Goal: Task Accomplishment & Management: Manage account settings

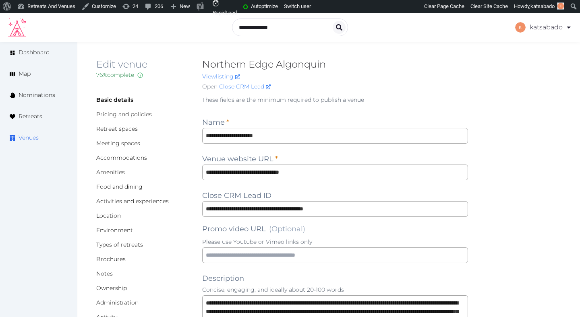
scroll to position [300, 0]
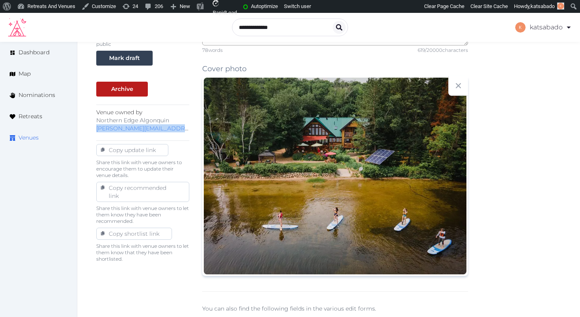
click at [30, 141] on span "Venues" at bounding box center [29, 138] width 20 height 8
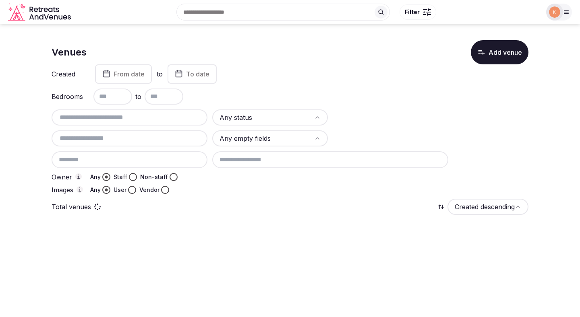
click at [86, 116] on input "text" at bounding box center [129, 118] width 149 height 10
paste input "**********"
type input "**********"
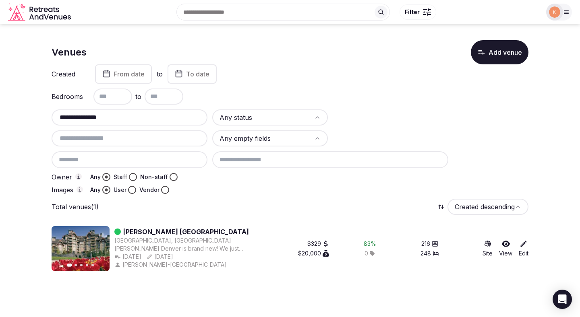
click at [135, 232] on link "Thompson Denver" at bounding box center [186, 232] width 126 height 10
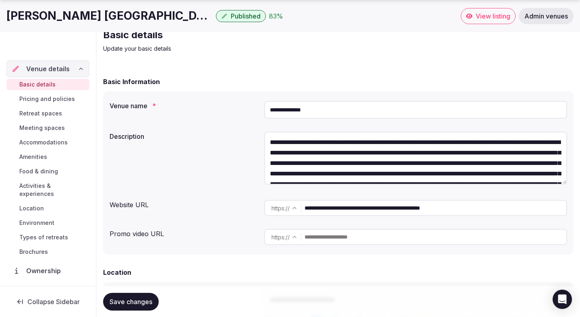
scroll to position [39, 0]
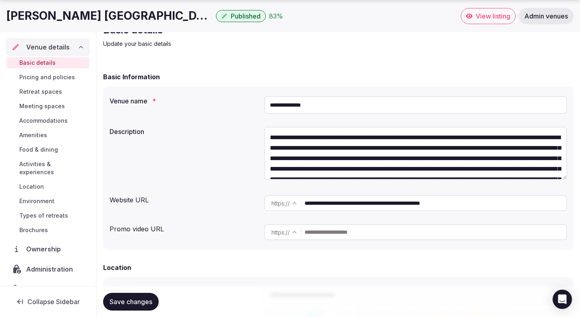
click at [45, 245] on span "Ownership" at bounding box center [45, 250] width 38 height 10
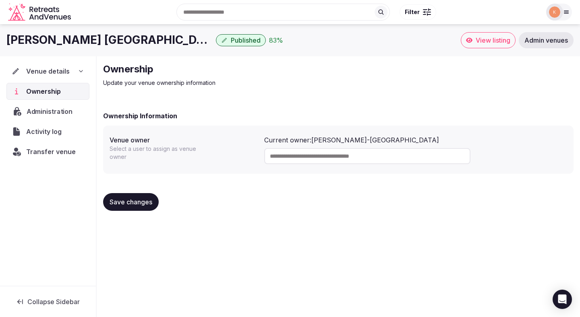
click at [61, 115] on span "Administration" at bounding box center [51, 112] width 49 height 10
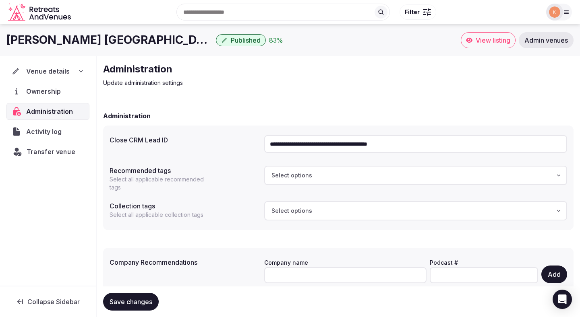
click at [52, 154] on span "Transfer venue" at bounding box center [51, 152] width 49 height 10
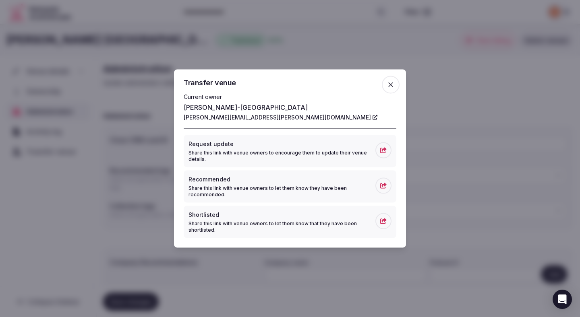
click at [378, 145] on span at bounding box center [383, 151] width 16 height 16
